Goal: Task Accomplishment & Management: Complete application form

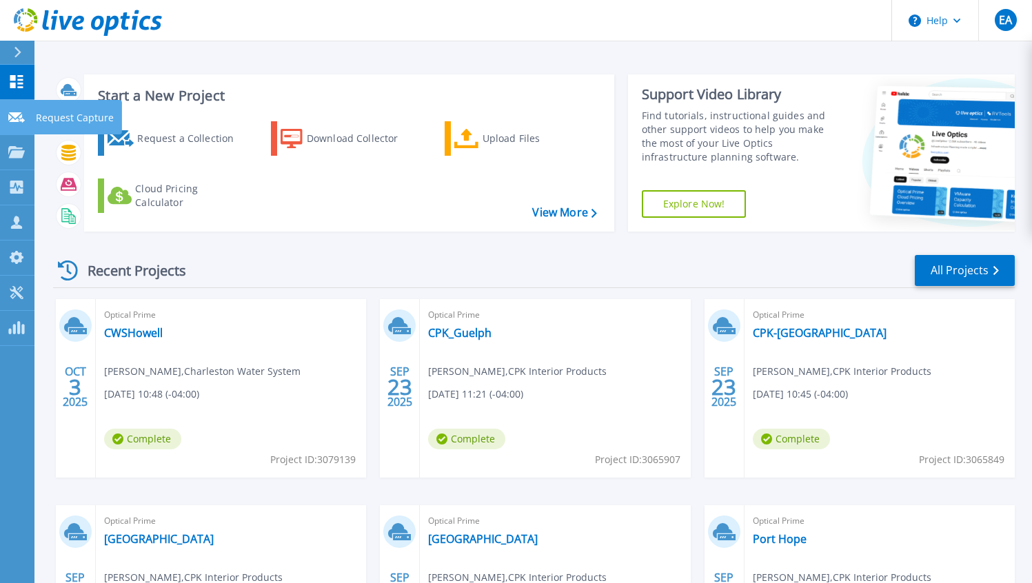
click at [18, 115] on icon at bounding box center [16, 117] width 17 height 10
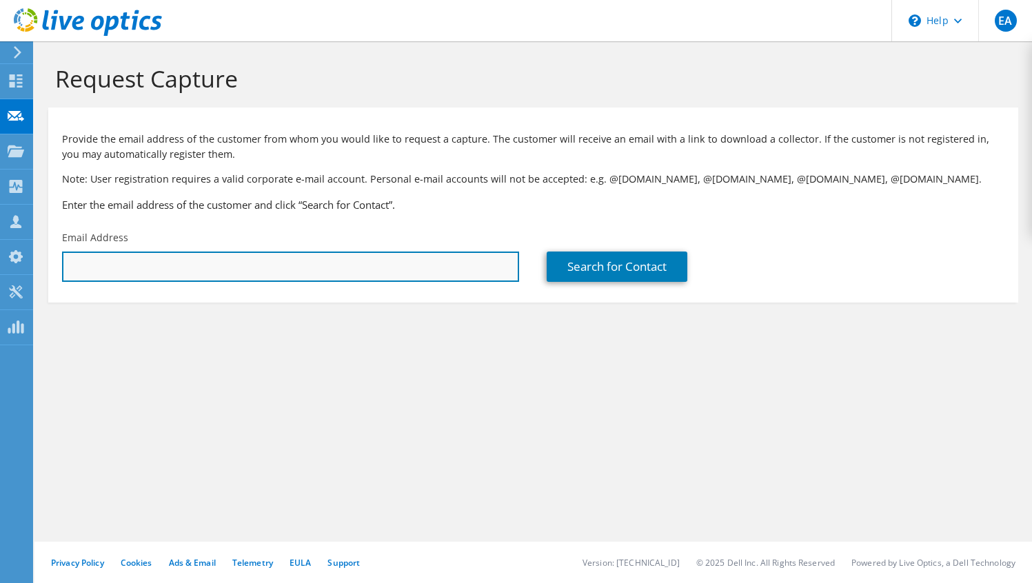
click at [464, 257] on input "text" at bounding box center [290, 267] width 457 height 30
paste input "tom.drought@sparxiq.com"
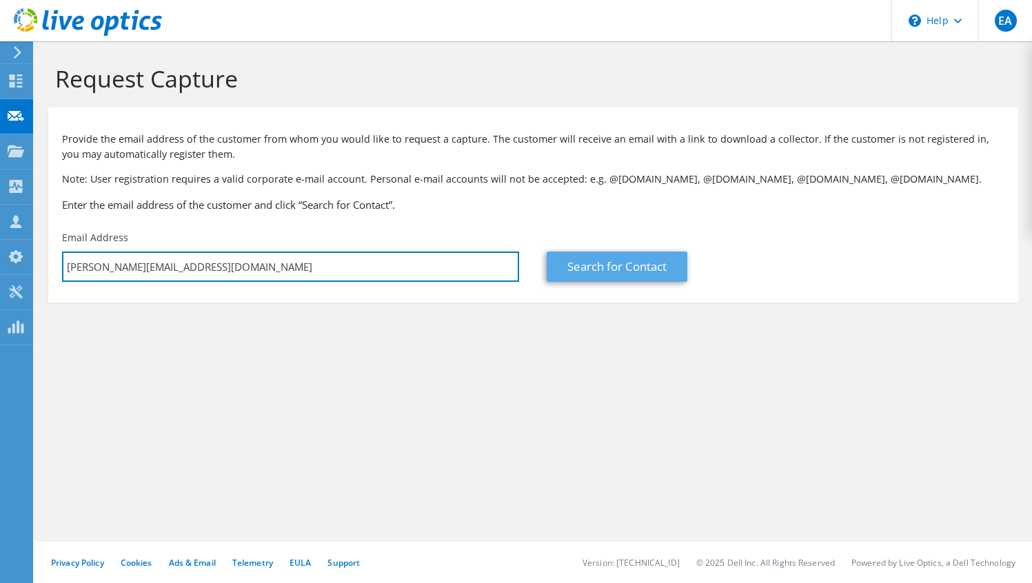
type input "tom.drought@sparxiq.com"
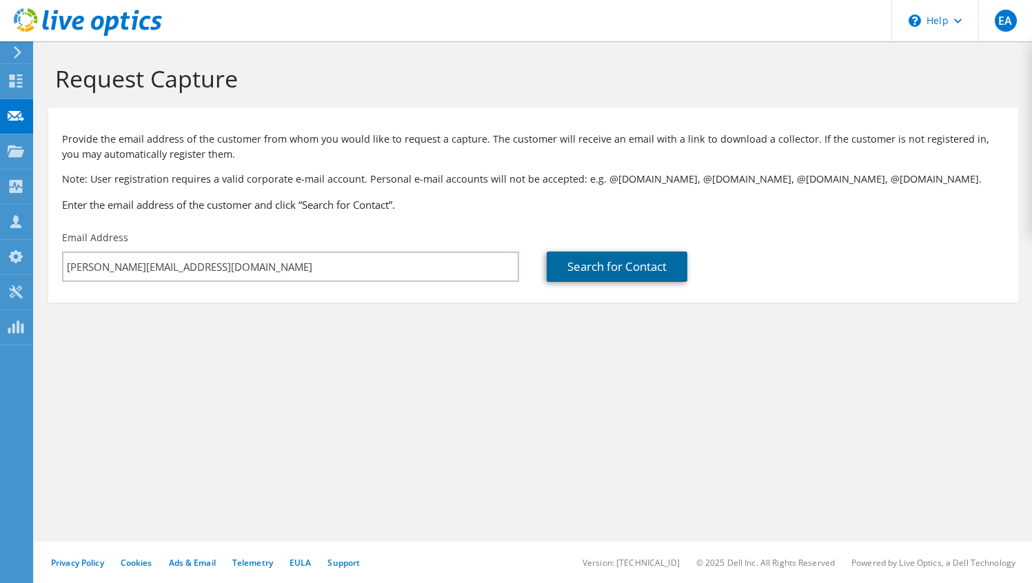
click at [611, 258] on link "Search for Contact" at bounding box center [617, 267] width 141 height 30
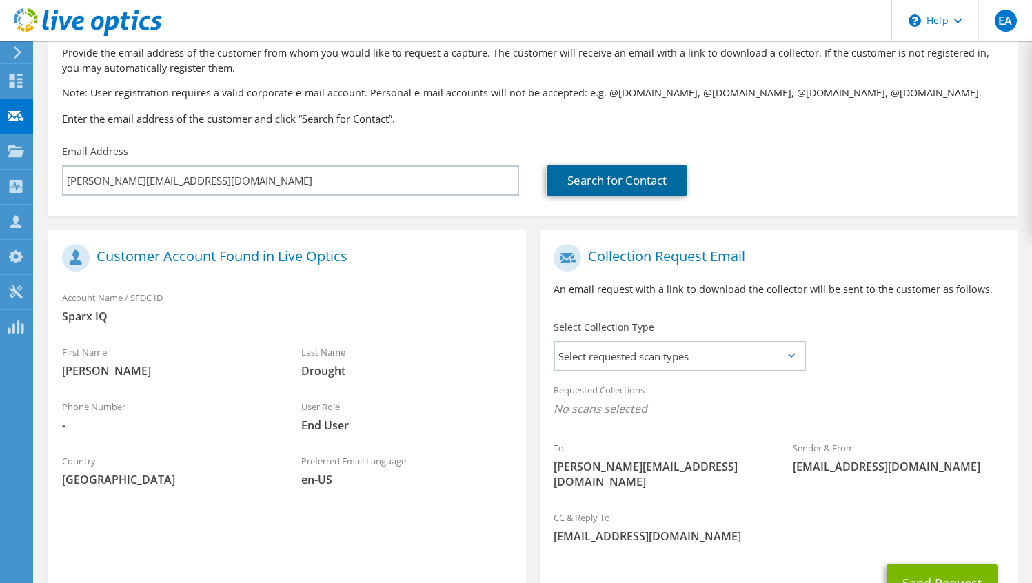
scroll to position [186, 0]
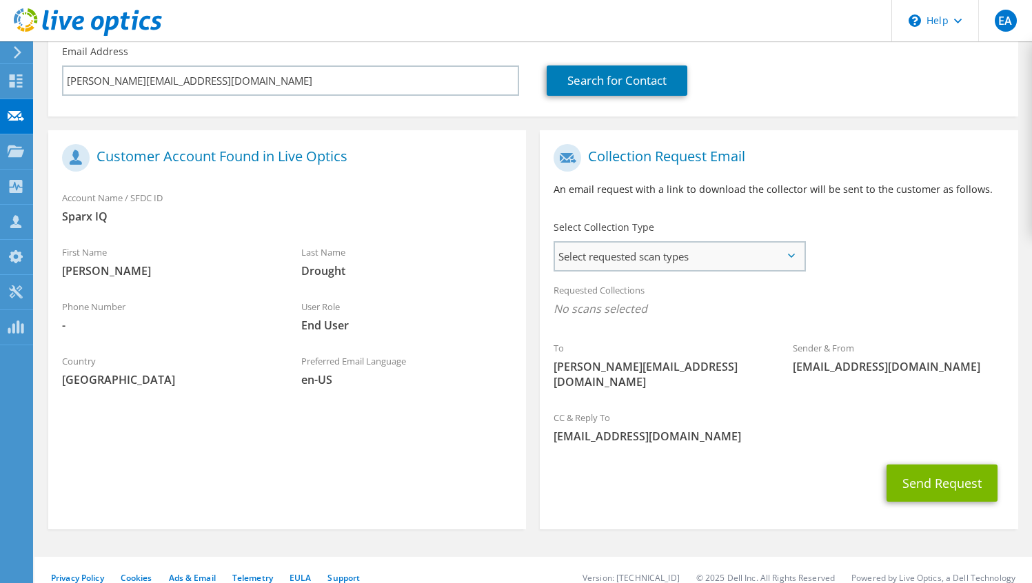
click at [752, 262] on span "Select requested scan types" at bounding box center [679, 257] width 249 height 28
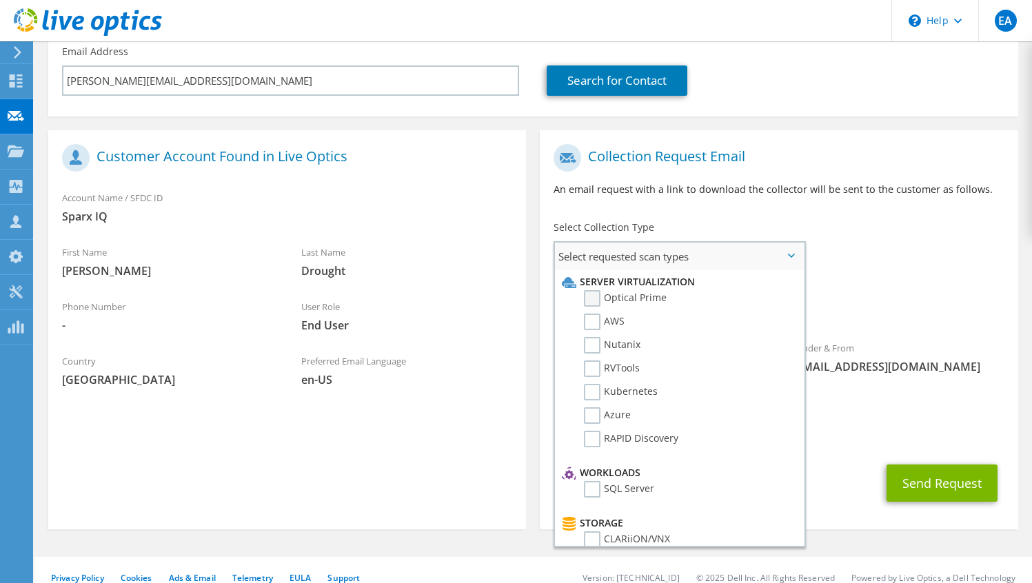
click at [634, 297] on label "Optical Prime" at bounding box center [625, 298] width 83 height 17
click at [0, 0] on input "Optical Prime" at bounding box center [0, 0] width 0 height 0
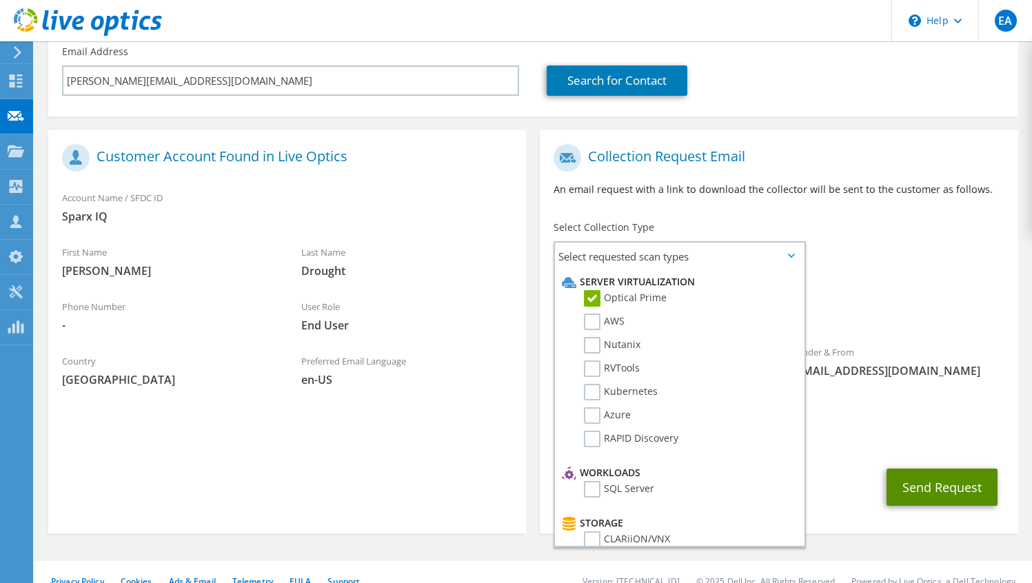
click at [941, 469] on button "Send Request" at bounding box center [942, 487] width 111 height 37
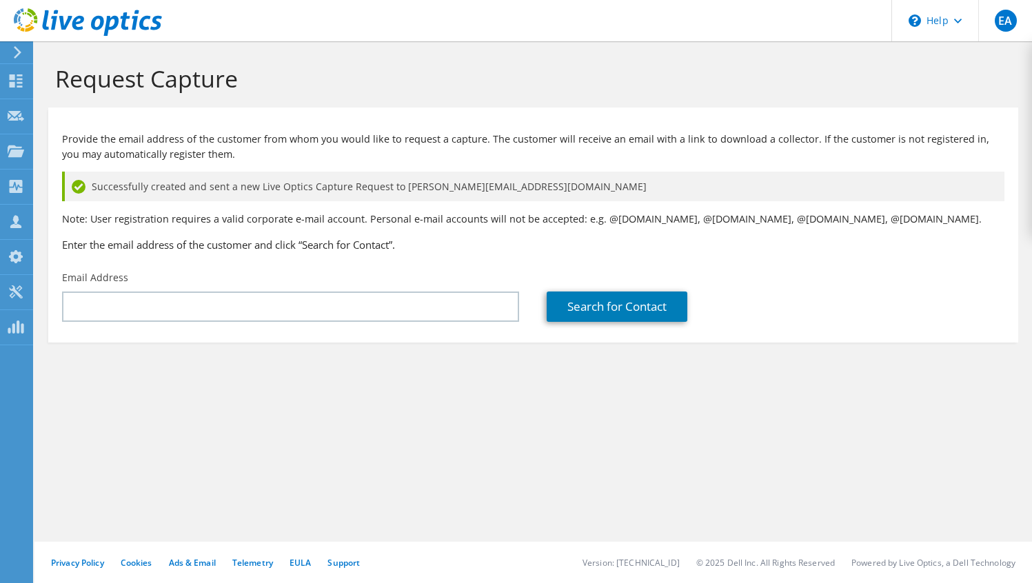
click at [175, 432] on div "Request Capture Provide the email address of the customer from whom you would l…" at bounding box center [533, 312] width 998 height 542
click at [227, 439] on div "Request Capture Provide the email address of the customer from whom you would l…" at bounding box center [533, 312] width 998 height 542
